Goal: Contribute content: Add original content to the website for others to see

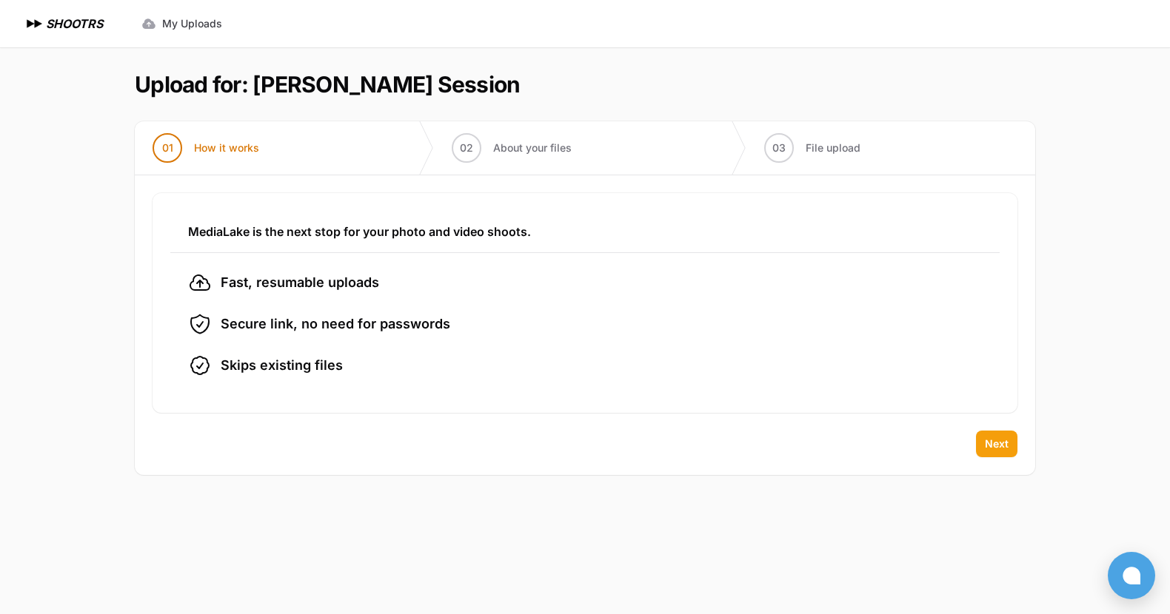
click at [989, 448] on span "Next" at bounding box center [997, 444] width 24 height 15
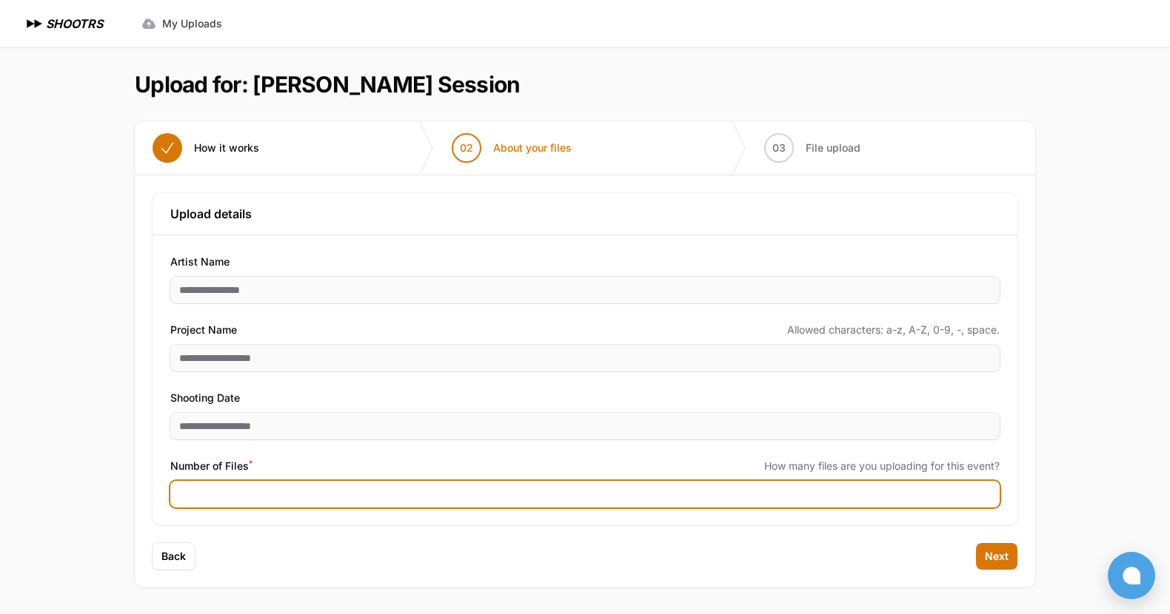
click at [372, 505] on input "Number of Files *" at bounding box center [584, 494] width 829 height 27
click at [984, 492] on input "*" at bounding box center [584, 494] width 829 height 27
click at [984, 497] on input "*" at bounding box center [584, 494] width 829 height 27
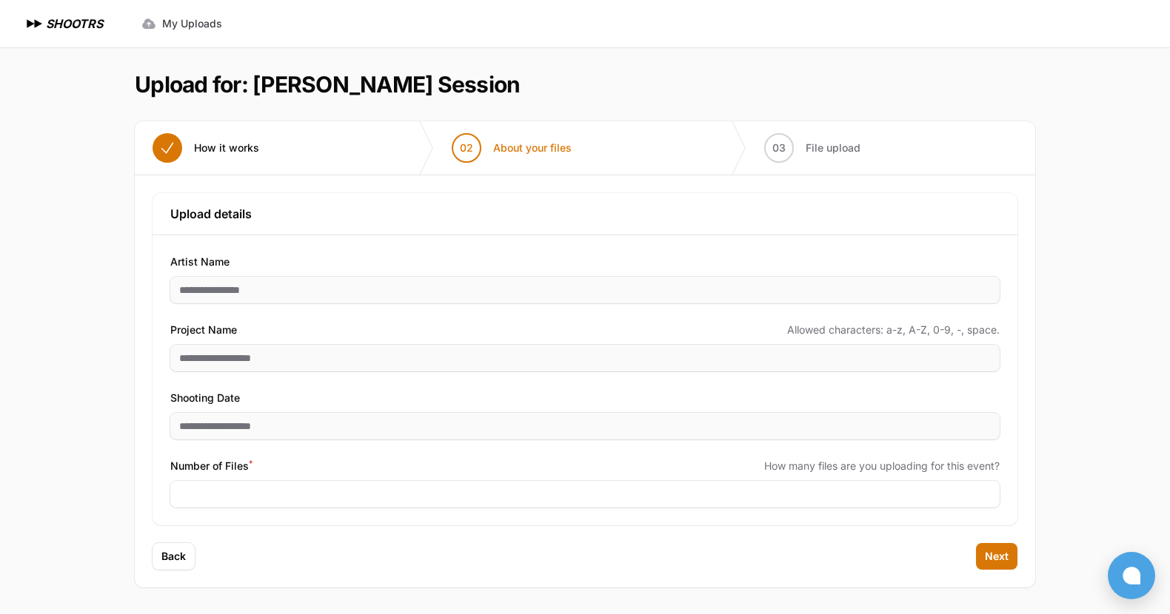
click at [862, 543] on div "Back Next" at bounding box center [585, 565] width 900 height 44
click at [993, 553] on span "Next" at bounding box center [997, 556] width 24 height 15
type input "***"
